Goal: Information Seeking & Learning: Learn about a topic

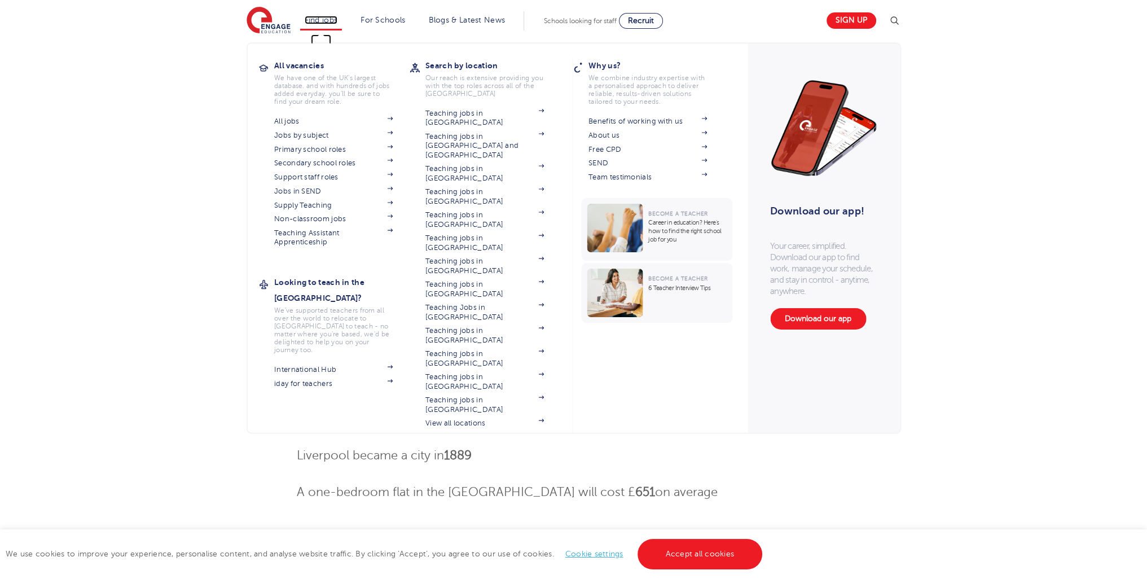
click at [328, 21] on link "Find jobs" at bounding box center [321, 20] width 33 height 8
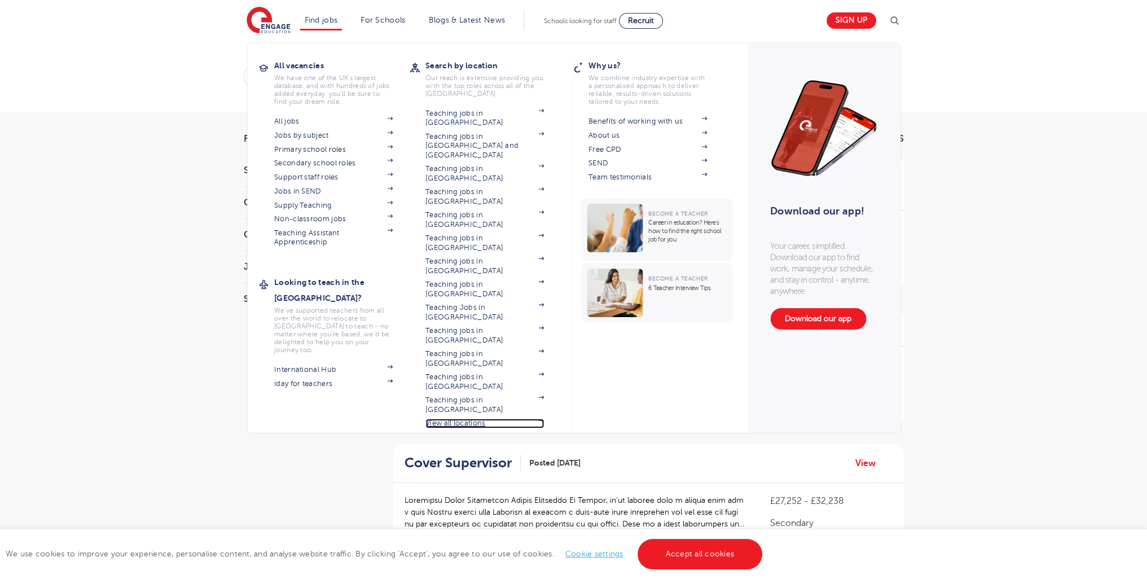
click at [474, 419] on link "View all locations" at bounding box center [484, 423] width 118 height 9
